Goal: Task Accomplishment & Management: Use online tool/utility

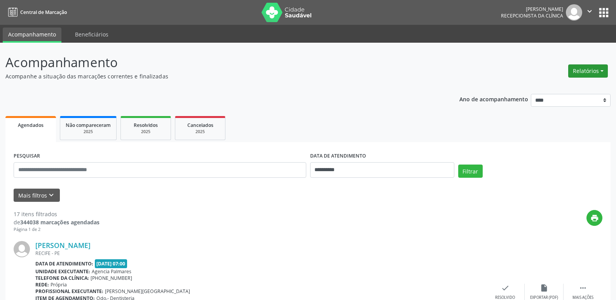
click at [585, 68] on button "Relatórios" at bounding box center [588, 71] width 40 height 13
click at [556, 87] on link "Agendamentos" at bounding box center [567, 87] width 84 height 11
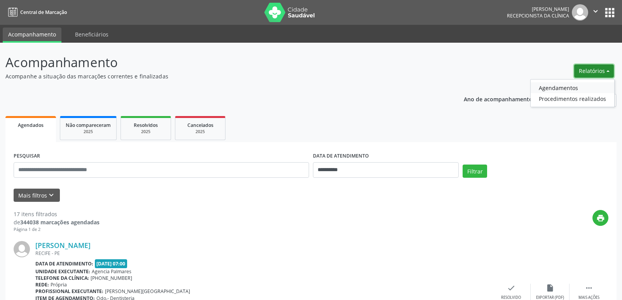
select select "*"
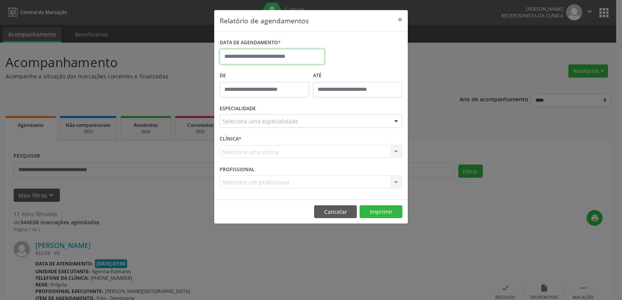
click at [297, 56] on input "text" at bounding box center [272, 57] width 105 height 16
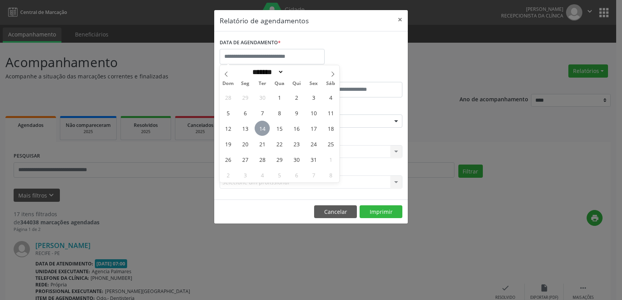
click at [259, 127] on span "14" at bounding box center [262, 128] width 15 height 15
type input "**********"
click at [262, 128] on span "14" at bounding box center [262, 128] width 15 height 15
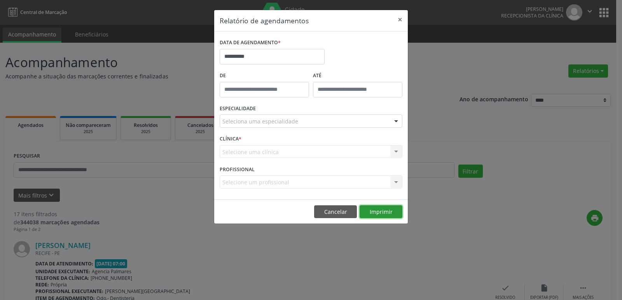
click at [377, 211] on button "Imprimir" at bounding box center [381, 212] width 43 height 13
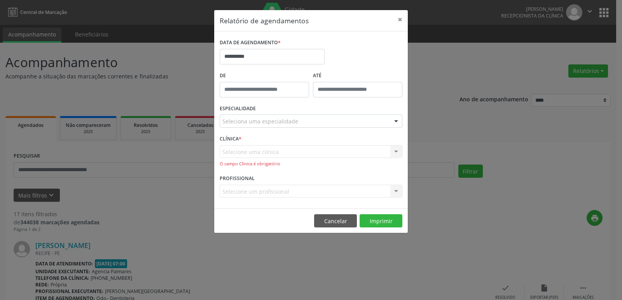
click at [325, 123] on div "Seleciona uma especialidade" at bounding box center [311, 121] width 183 height 13
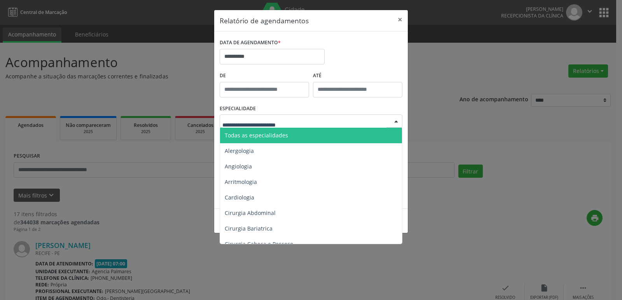
click at [304, 140] on span "Todas as especialidades" at bounding box center [311, 136] width 183 height 16
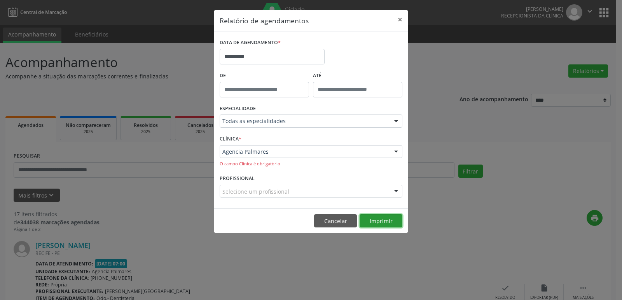
click at [377, 221] on button "Imprimir" at bounding box center [381, 221] width 43 height 13
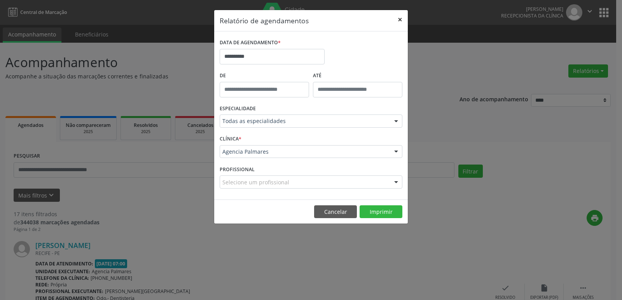
click at [400, 19] on button "×" at bounding box center [400, 19] width 16 height 19
